Goal: Transaction & Acquisition: Book appointment/travel/reservation

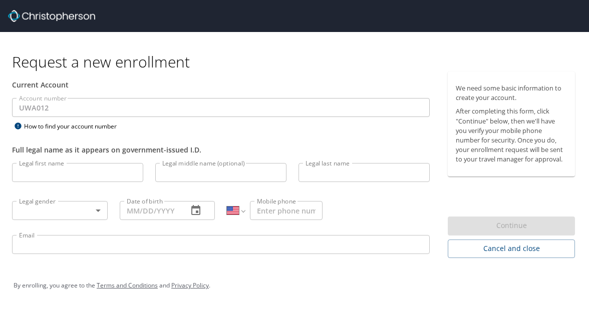
select select "US"
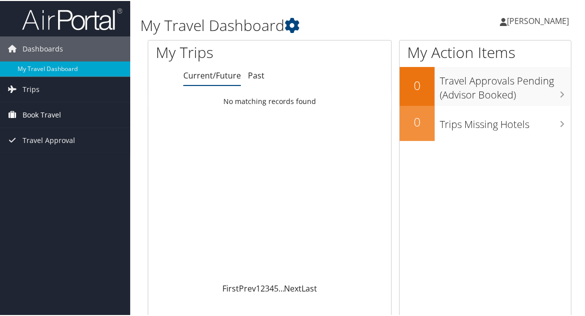
click at [37, 111] on span "Book Travel" at bounding box center [42, 114] width 39 height 25
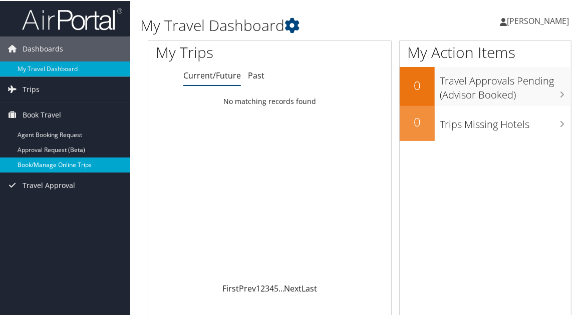
click at [57, 164] on link "Book/Manage Online Trips" at bounding box center [65, 164] width 130 height 15
